Goal: Navigation & Orientation: Find specific page/section

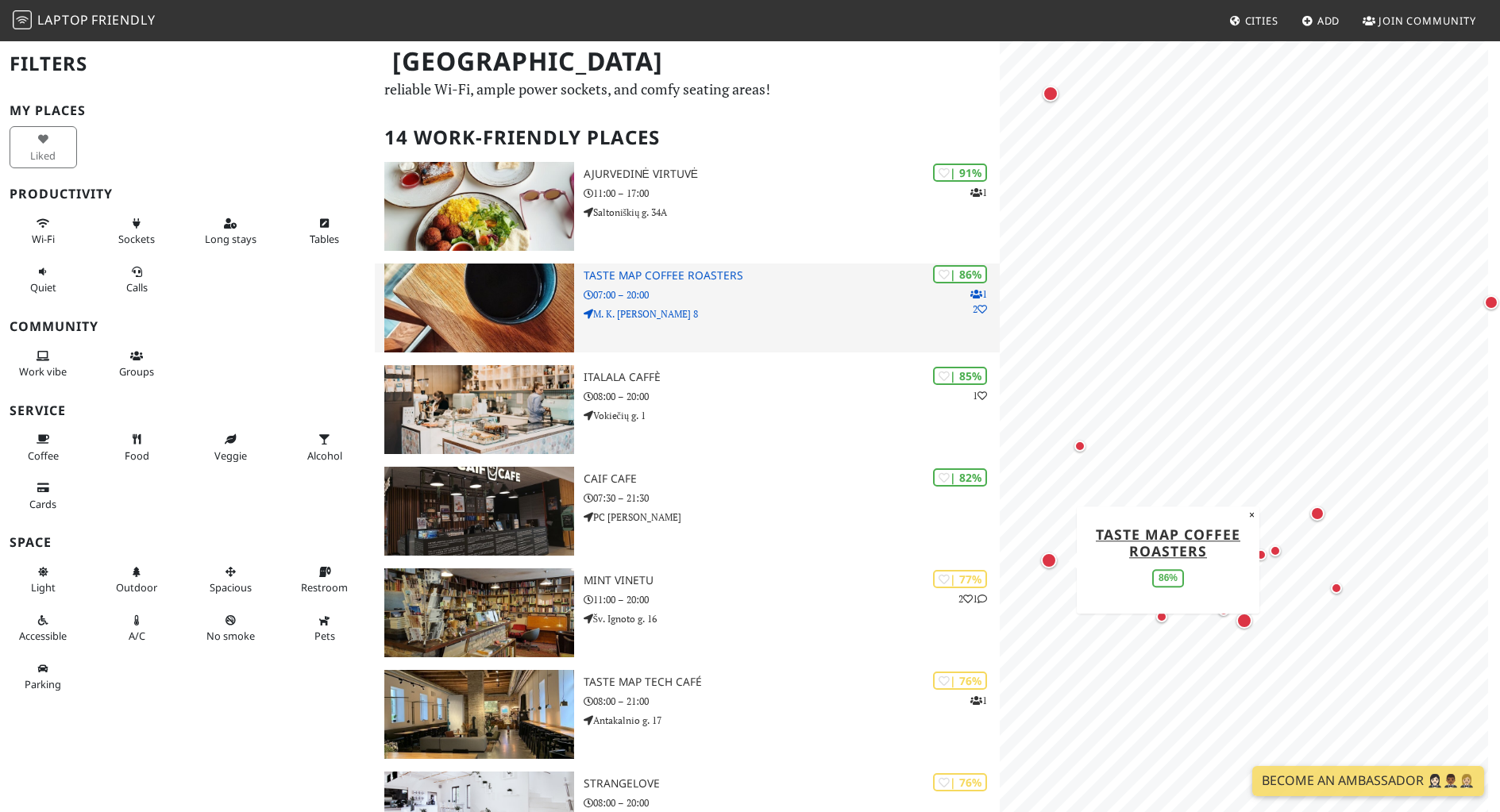
scroll to position [79, 0]
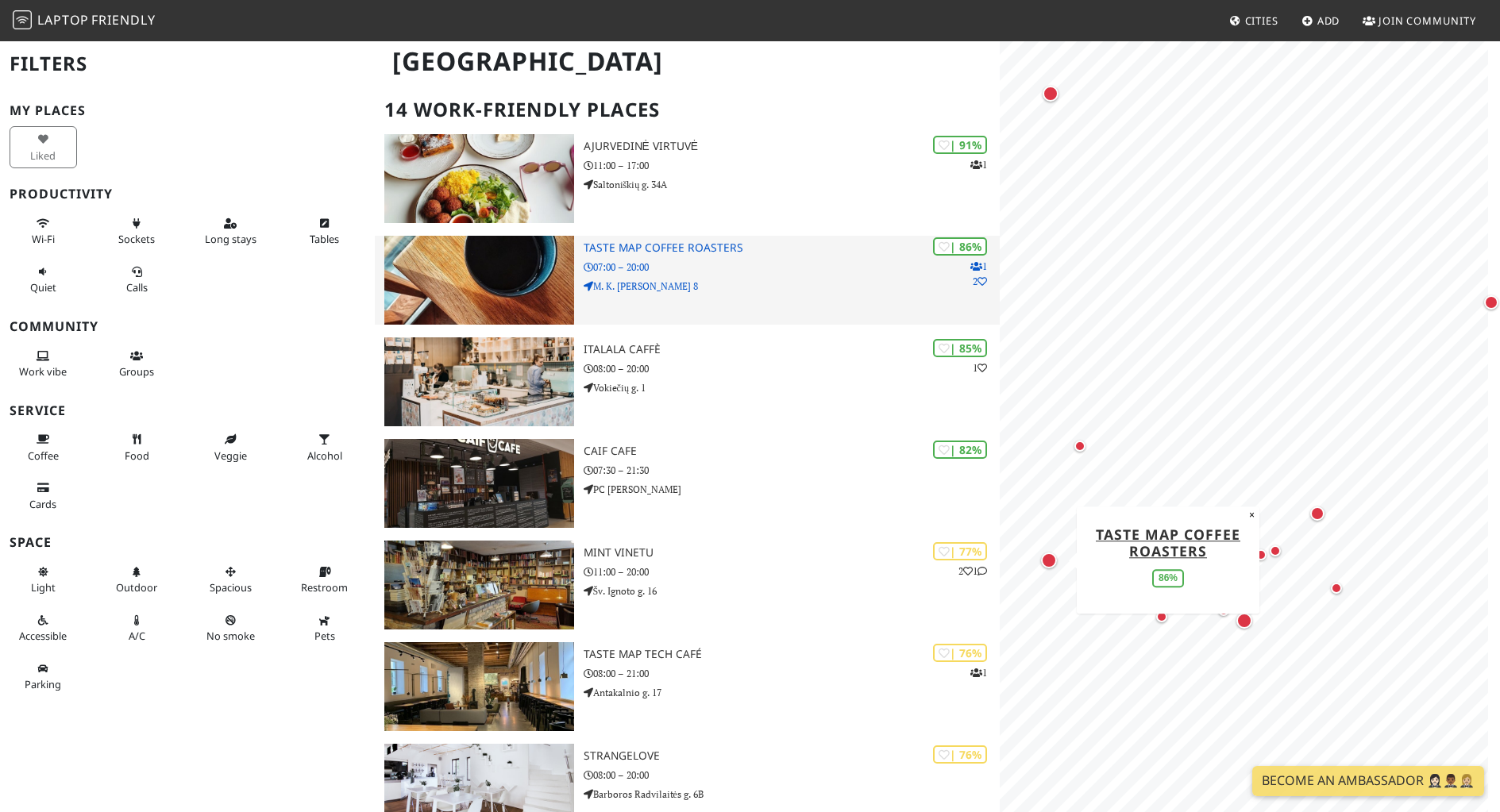
click at [774, 302] on div "| 86% 1 2 Taste Map Coffee Roasters 07:00 – 20:00 M. K. Čiurlionio g. 8" at bounding box center [792, 280] width 417 height 89
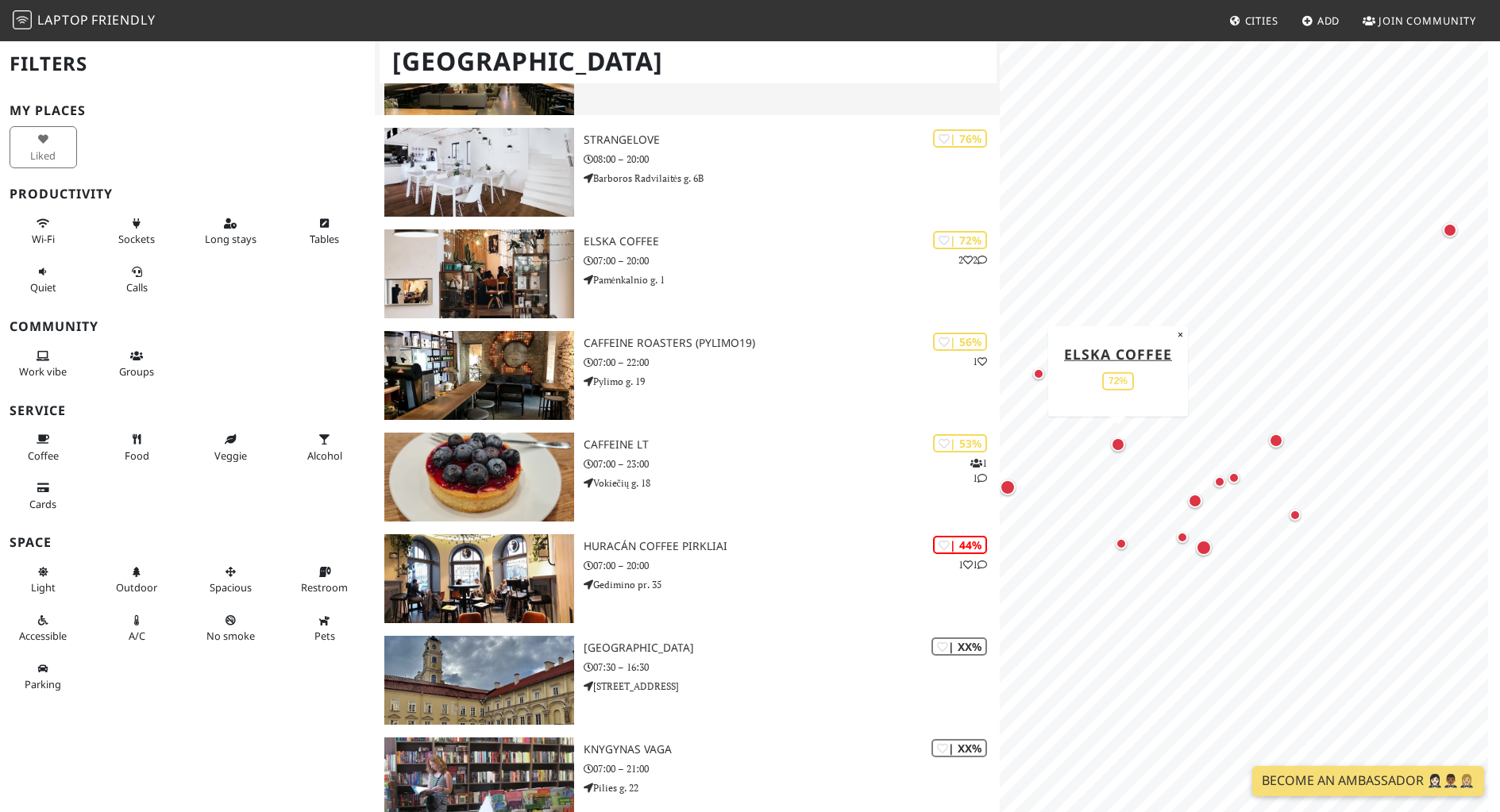
scroll to position [714, 0]
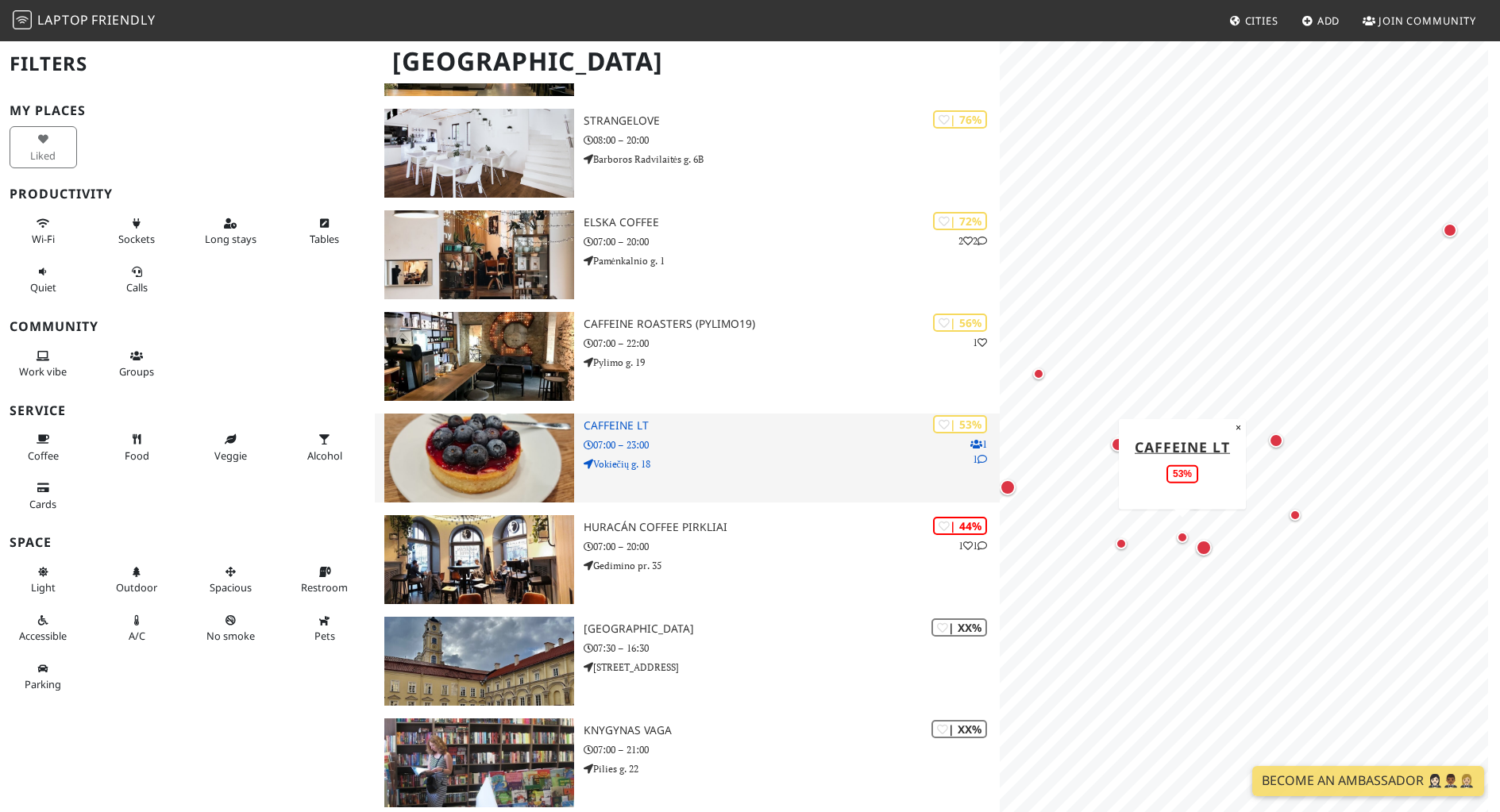
click at [797, 446] on p "07:00 – 23:00" at bounding box center [792, 445] width 417 height 15
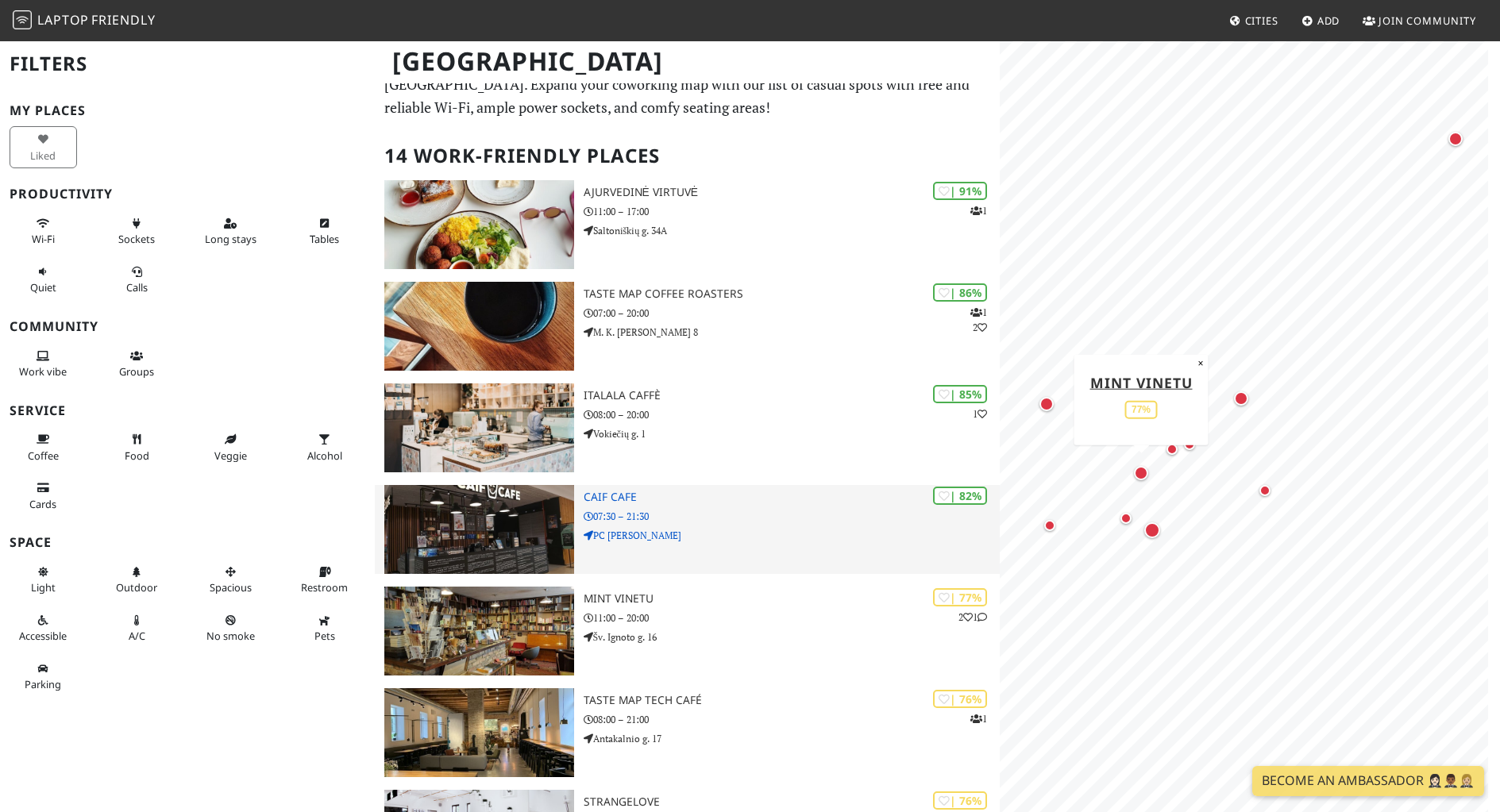
scroll to position [0, 0]
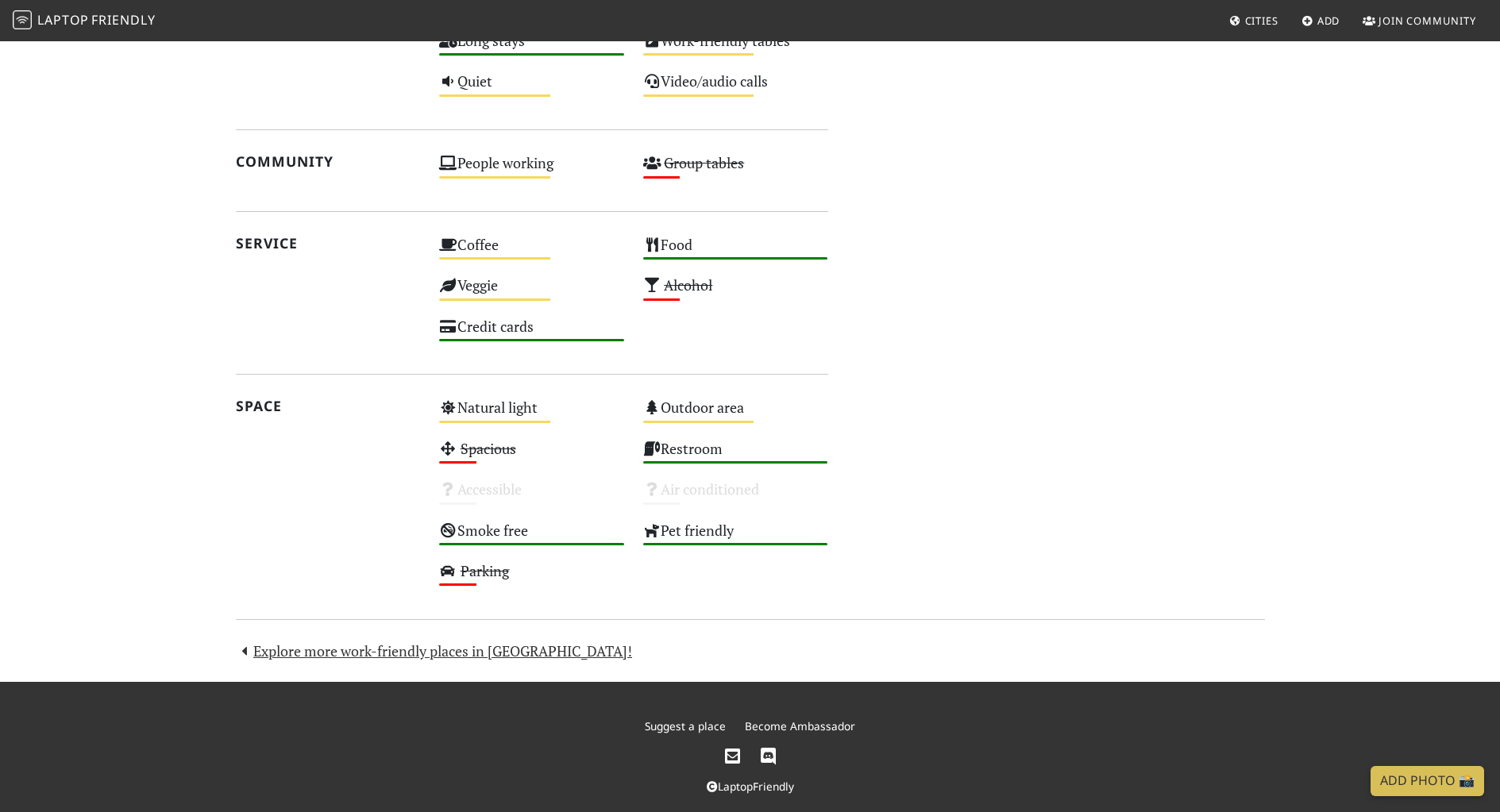
scroll to position [818, 0]
